Goal: Transaction & Acquisition: Obtain resource

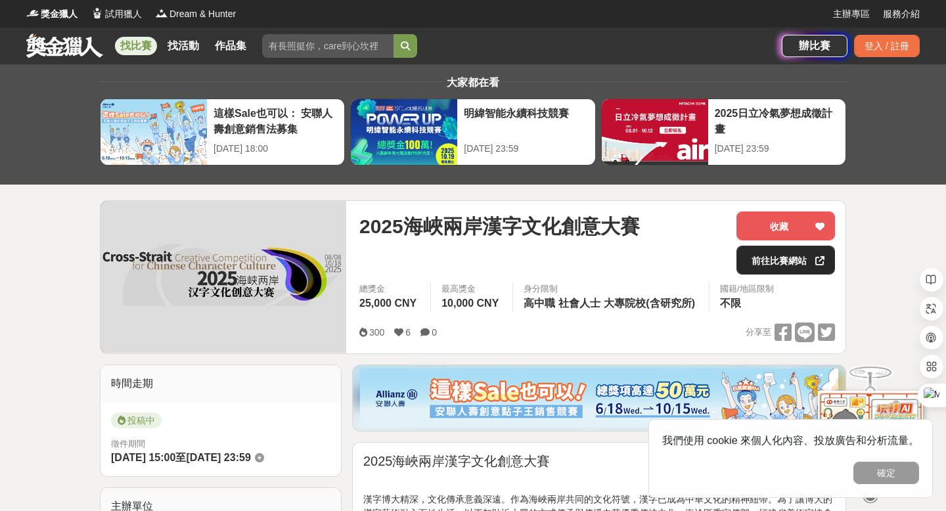
click at [789, 260] on link "前往比賽網站" at bounding box center [785, 260] width 99 height 29
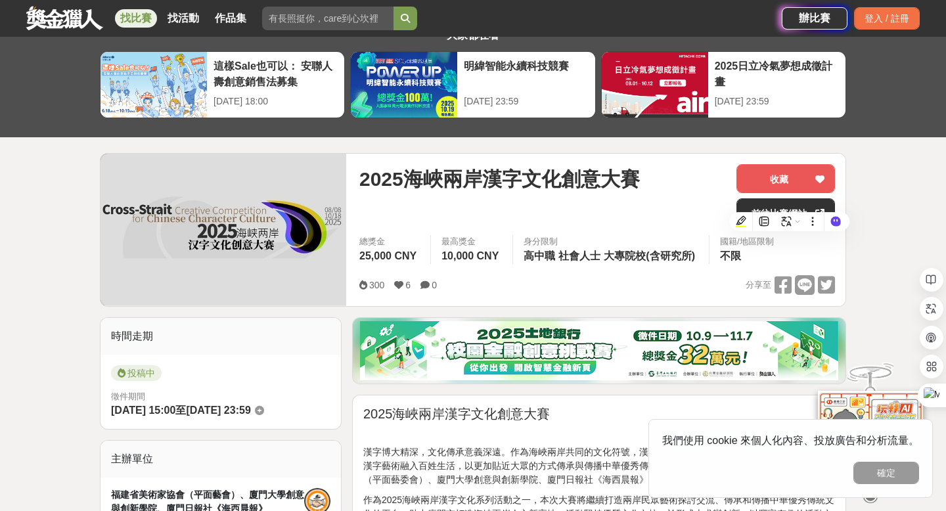
scroll to position [120, 0]
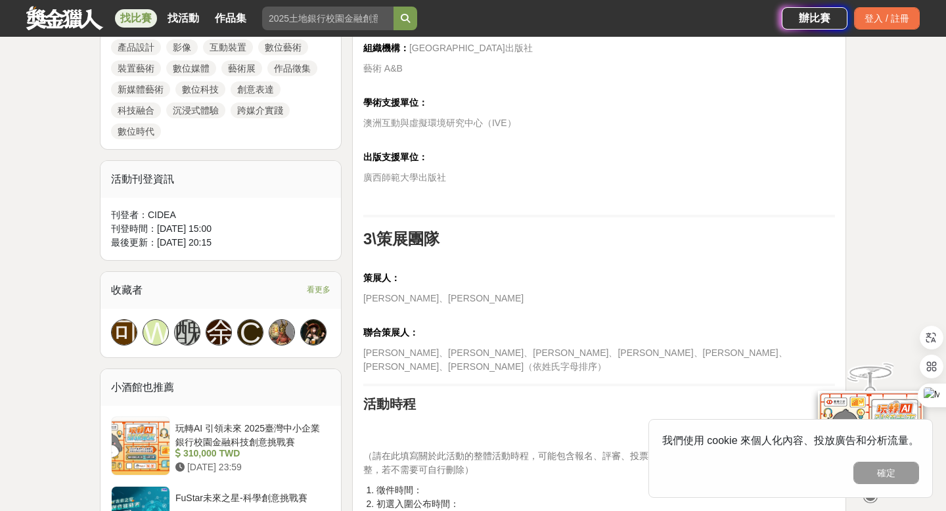
scroll to position [725, 0]
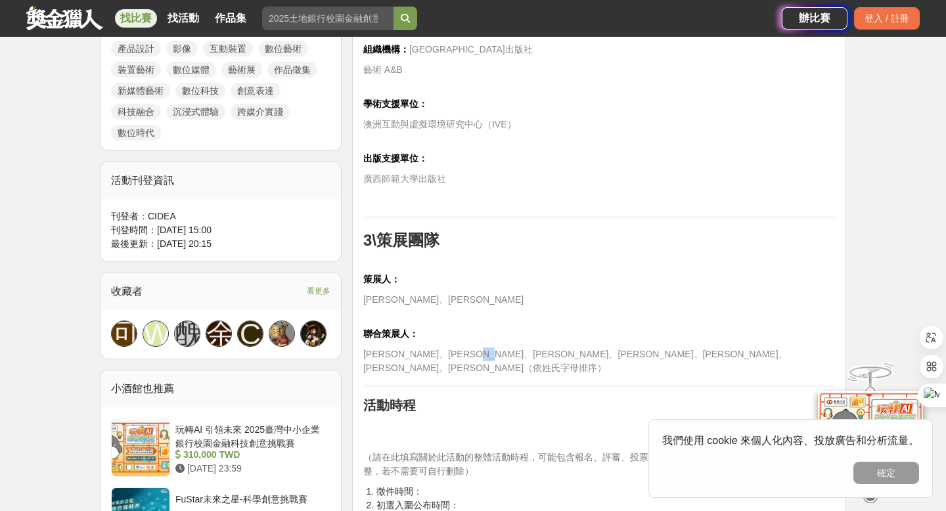
drag, startPoint x: 472, startPoint y: 352, endPoint x: 493, endPoint y: 352, distance: 20.4
click at [493, 352] on span "David Blaiklock、李中揚、蔣傑、陶亞倫、王子源、楊波、張宏" at bounding box center [575, 361] width 424 height 24
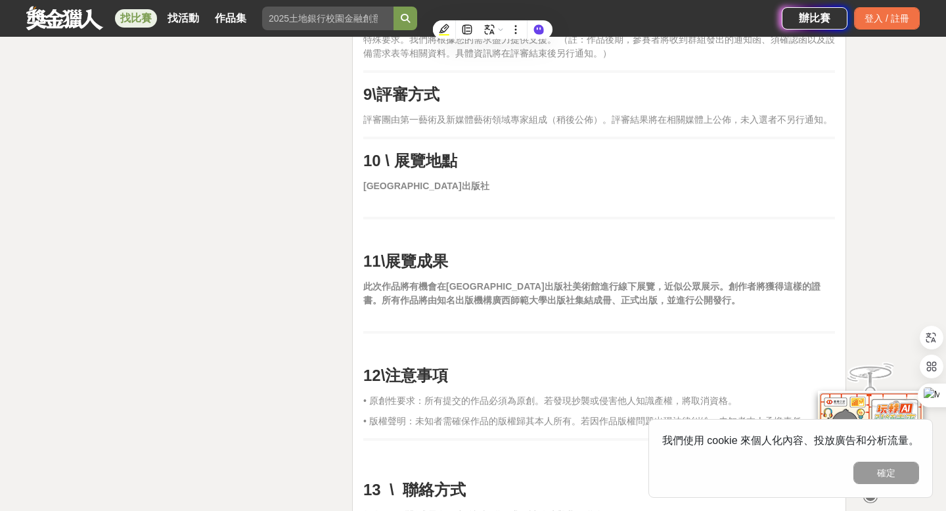
scroll to position [2617, 0]
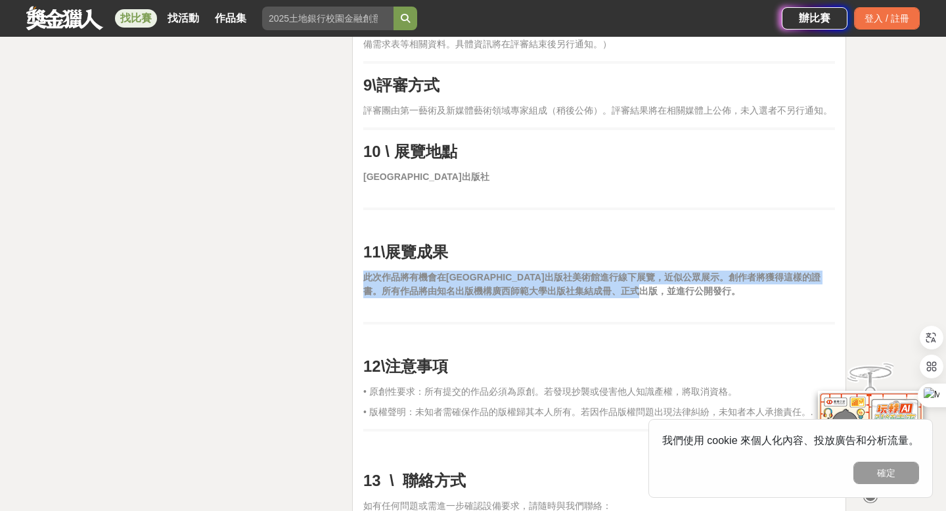
drag, startPoint x: 450, startPoint y: 269, endPoint x: 688, endPoint y: 294, distance: 239.0
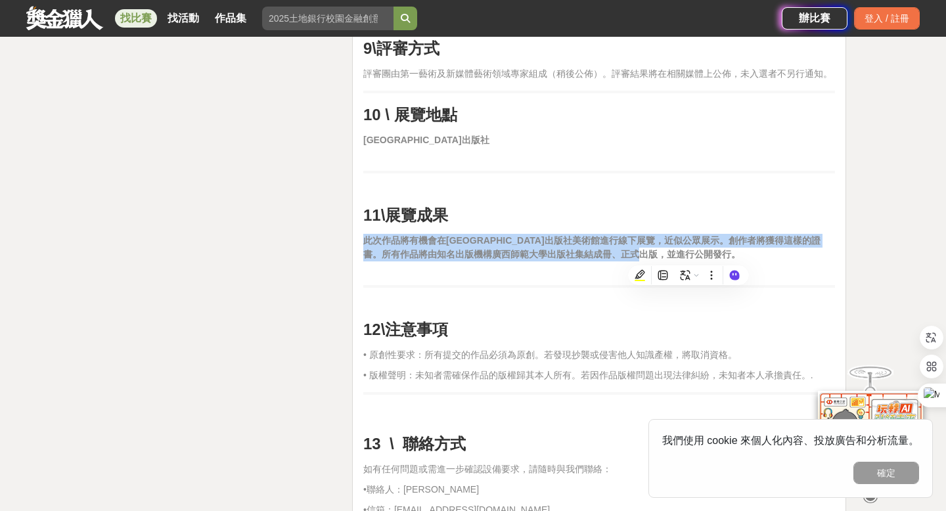
scroll to position [2671, 0]
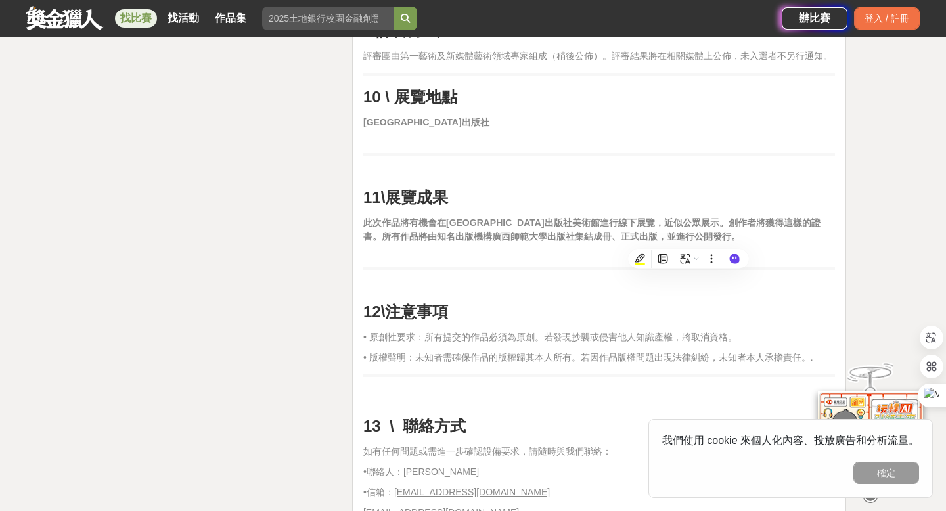
click at [513, 236] on strong "此次作品將有機會在廣西師範大學美術出版社美術館進行線下展覽，近似公眾展示。創作者將獲得這樣的證書。所有作品將由知名出版機構廣西師範大學出版社集結成冊、正式出版…" at bounding box center [591, 229] width 457 height 24
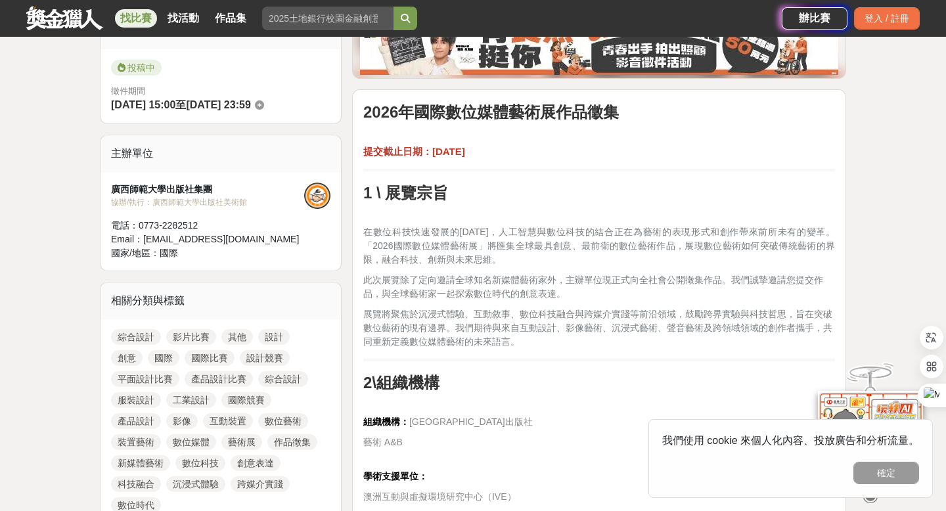
scroll to position [350, 0]
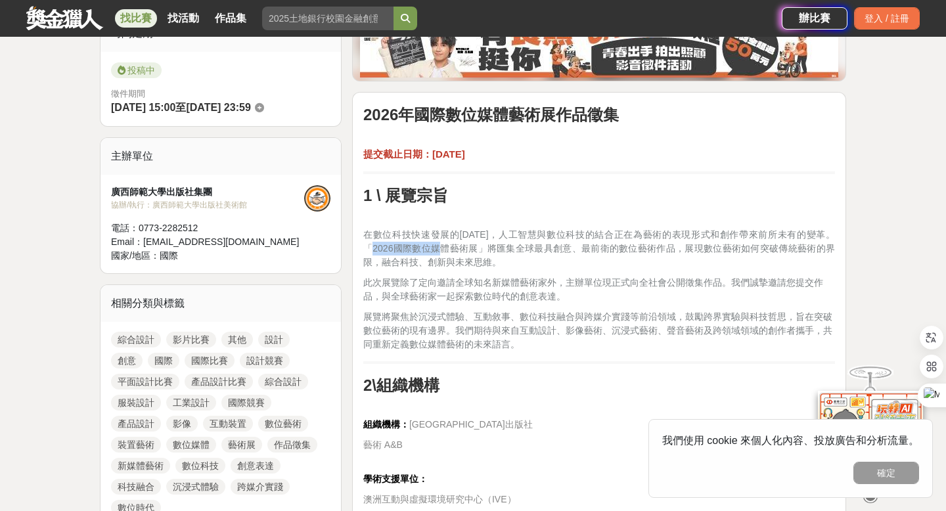
drag, startPoint x: 393, startPoint y: 246, endPoint x: 479, endPoint y: 247, distance: 85.4
click at [479, 247] on span "在數位科技快速發展的今天，人工智慧與數位科技的結合正在為藝術的表現形式和創作帶來前所未有的變革。 「2026國際數位媒體藝術展」將匯集全球最具創意、最前衛的數…" at bounding box center [598, 248] width 471 height 38
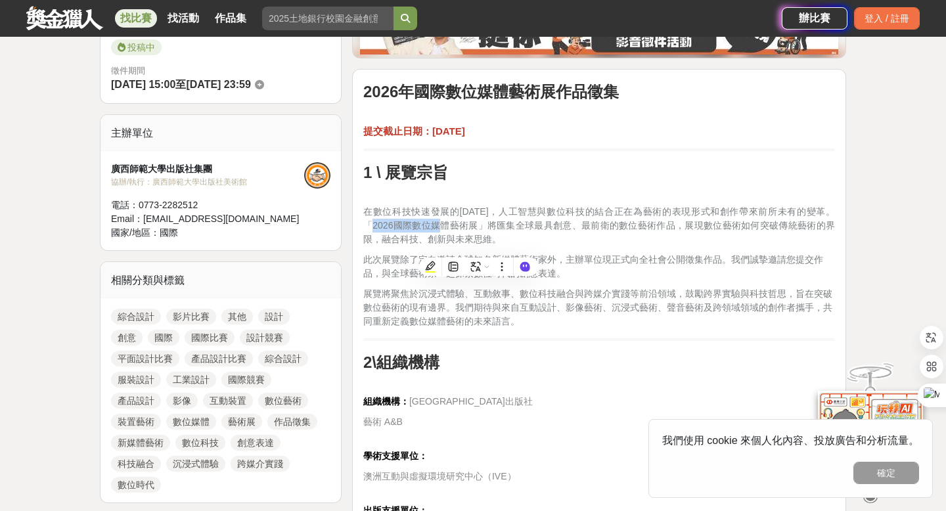
scroll to position [374, 0]
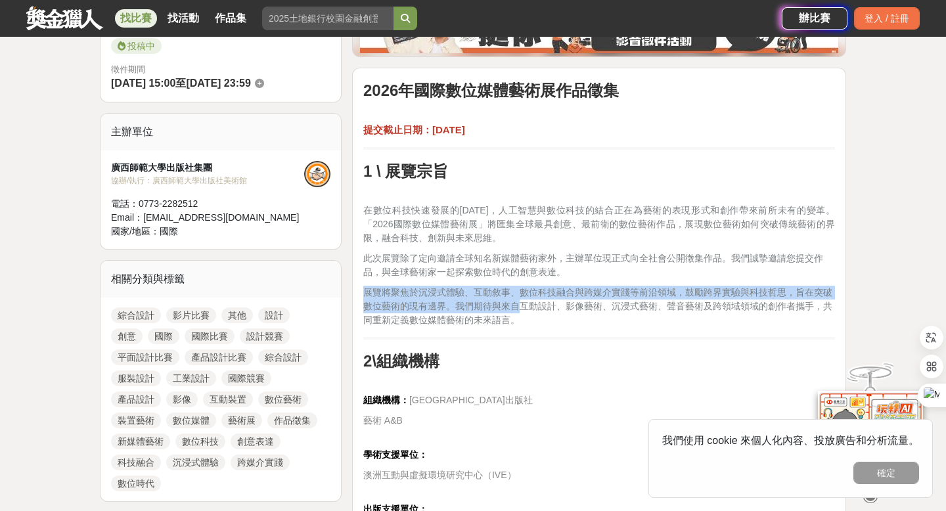
drag, startPoint x: 517, startPoint y: 308, endPoint x: 552, endPoint y: 328, distance: 39.4
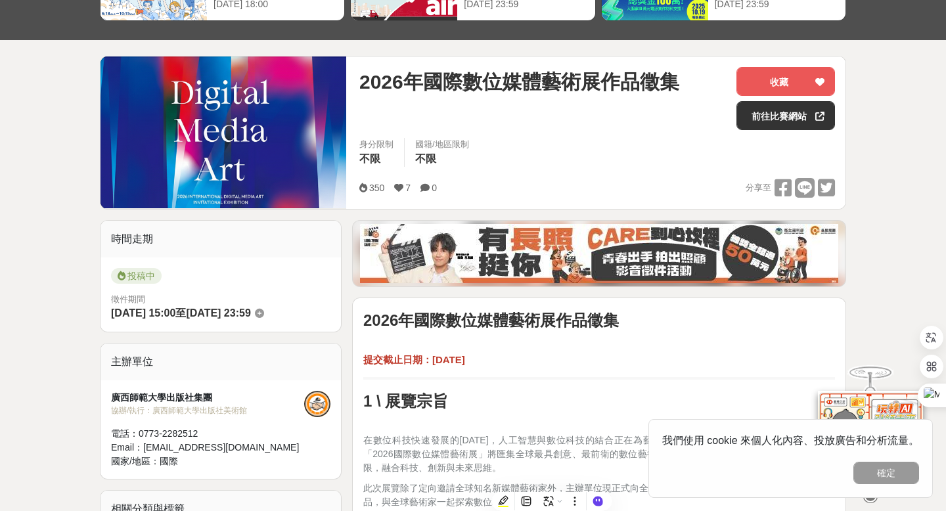
scroll to position [0, 0]
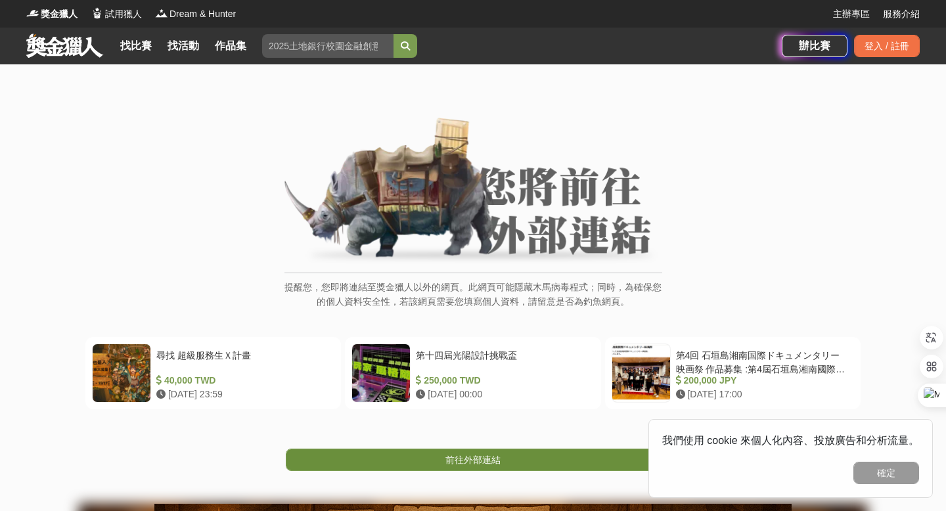
click at [459, 464] on span "前往外部連結" at bounding box center [472, 459] width 55 height 11
click at [528, 458] on link "前往外部連結" at bounding box center [473, 460] width 374 height 22
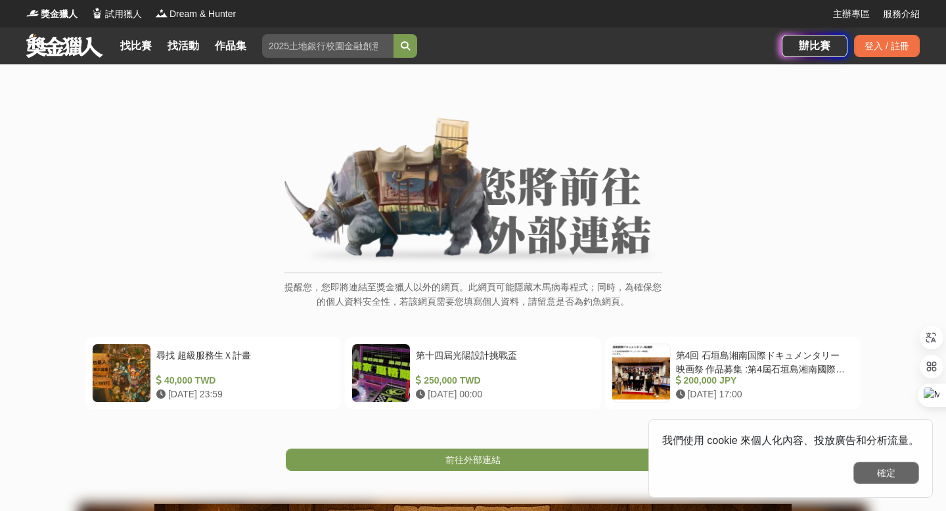
click at [874, 478] on button "確定" at bounding box center [886, 473] width 66 height 22
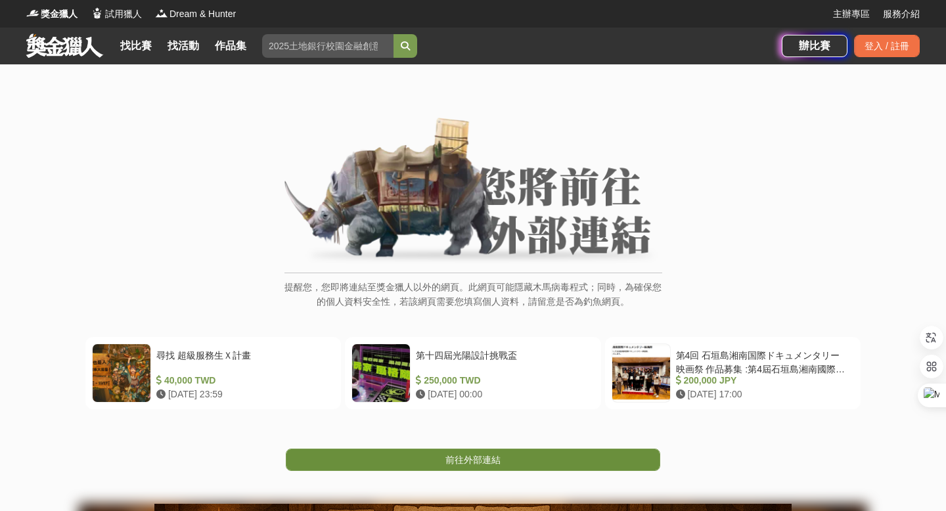
click at [537, 453] on link "前往外部連結" at bounding box center [473, 460] width 374 height 22
click at [488, 459] on span "前往外部連結" at bounding box center [472, 459] width 55 height 11
